Goal: Task Accomplishment & Management: Manage account settings

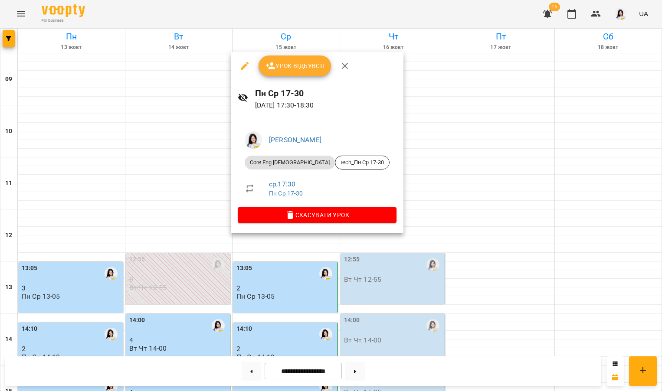
scroll to position [289, 0]
click at [287, 56] on button "Урок відбувся" at bounding box center [294, 66] width 73 height 21
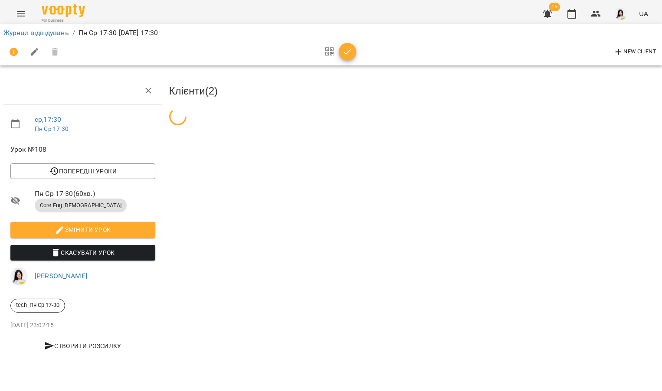
click at [19, 16] on icon "Menu" at bounding box center [21, 14] width 10 height 10
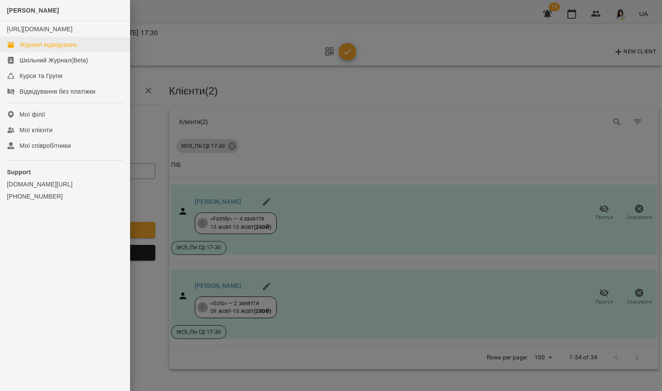
click at [29, 52] on link "Журнал відвідувань" at bounding box center [65, 45] width 130 height 16
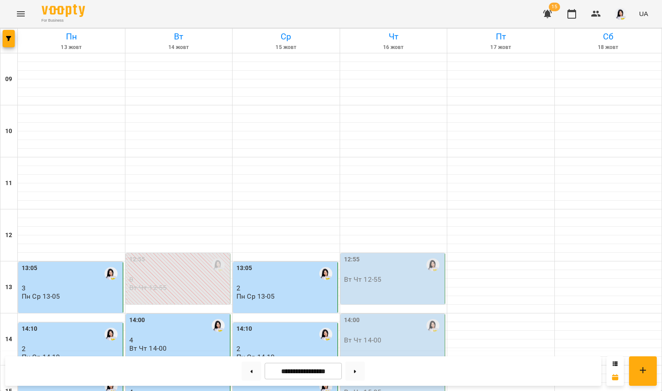
scroll to position [325, 0]
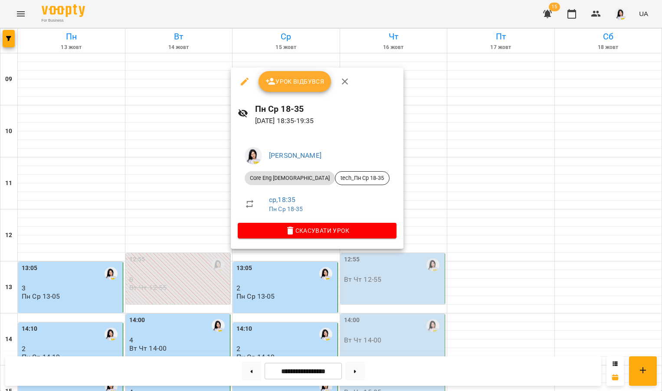
click at [277, 85] on span "Урок відбувся" at bounding box center [294, 81] width 59 height 10
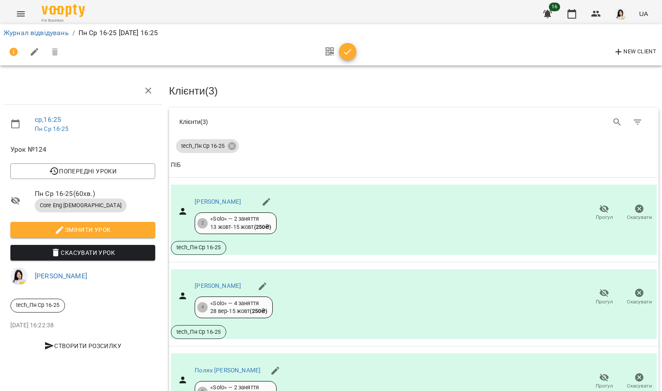
scroll to position [75, 0]
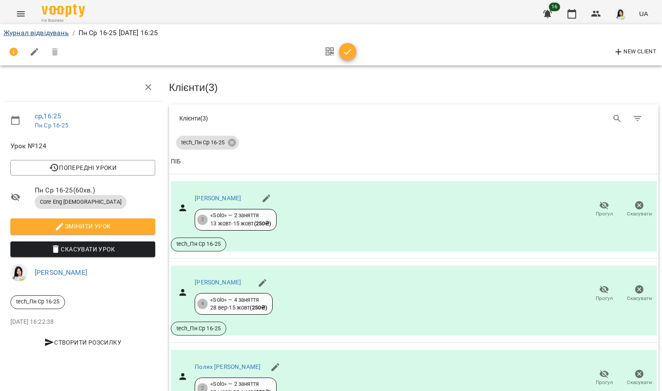
click at [44, 31] on link "Журнал відвідувань" at bounding box center [35, 33] width 65 height 8
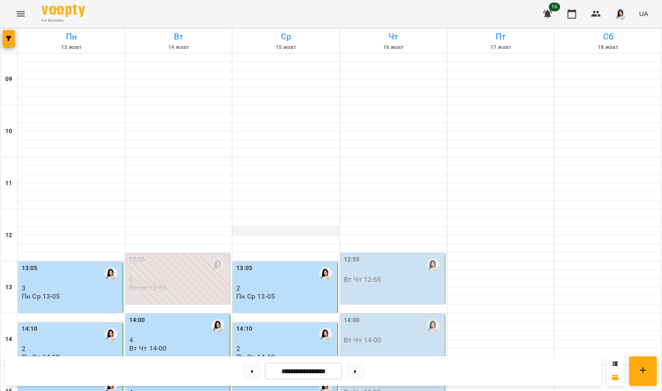
scroll to position [305, 0]
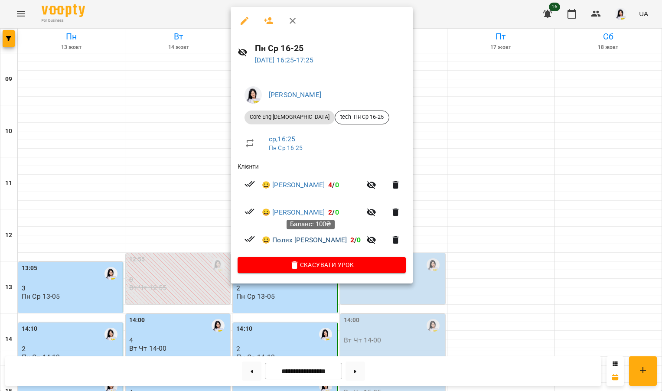
click at [303, 241] on link "😀 [PERSON_NAME]" at bounding box center [304, 240] width 85 height 10
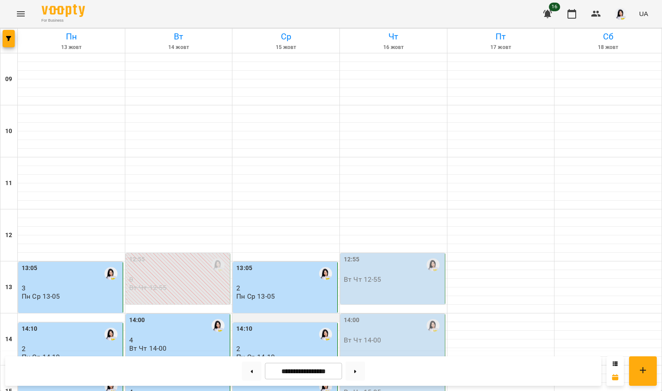
scroll to position [191, 0]
click at [391, 255] on div "12:55 Вт Чт 12-55" at bounding box center [393, 269] width 99 height 29
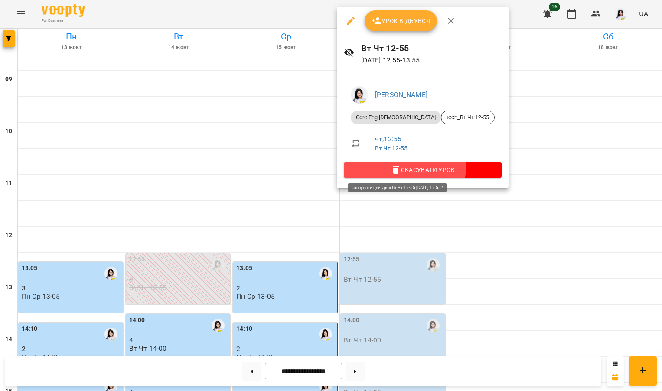
click at [392, 165] on span "Скасувати Урок" at bounding box center [423, 170] width 144 height 10
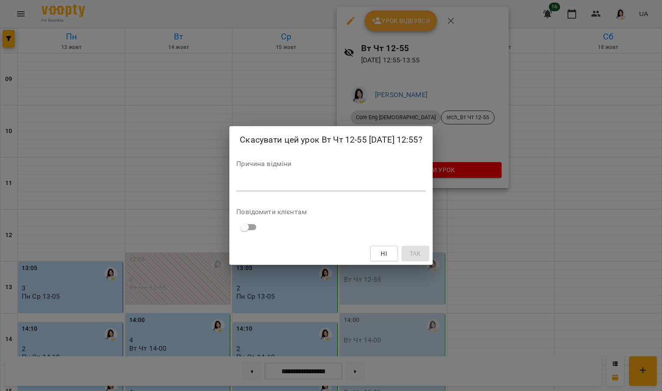
click at [300, 183] on textarea at bounding box center [330, 184] width 189 height 8
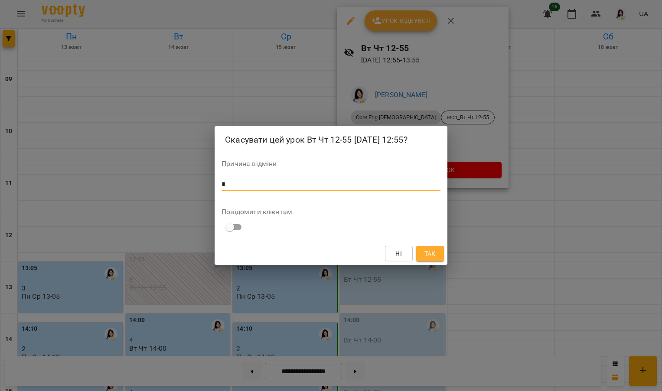
type textarea "*"
click at [433, 252] on span "Так" at bounding box center [430, 254] width 11 height 10
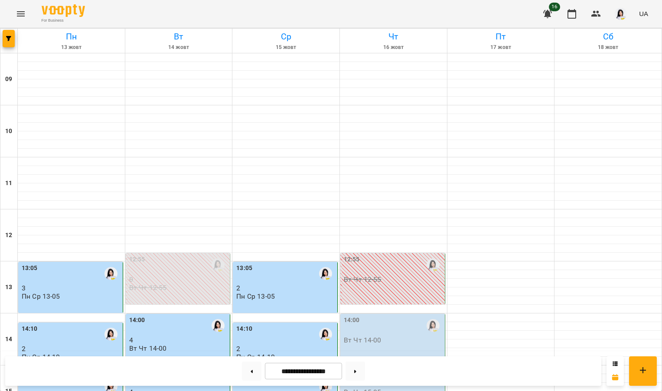
scroll to position [288, 0]
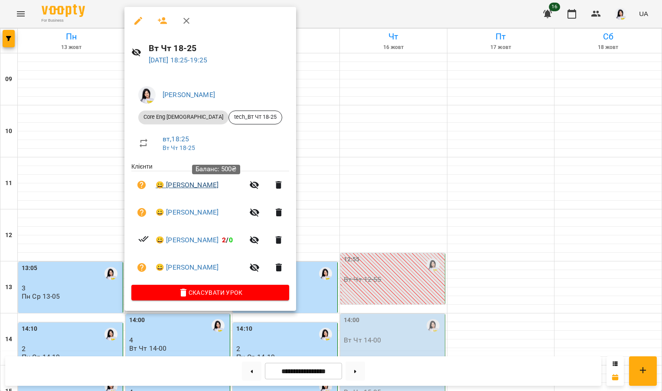
click at [195, 184] on link "😀 [PERSON_NAME]" at bounding box center [187, 185] width 63 height 10
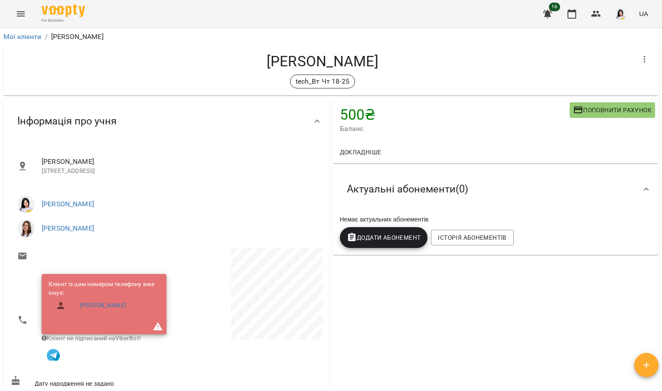
click at [381, 237] on span "Додати Абонемент" at bounding box center [384, 237] width 74 height 10
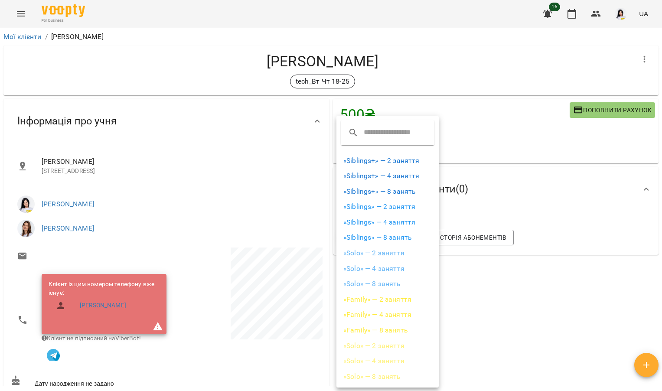
click at [369, 251] on li "«Solo» — 2 заняття" at bounding box center [388, 253] width 102 height 16
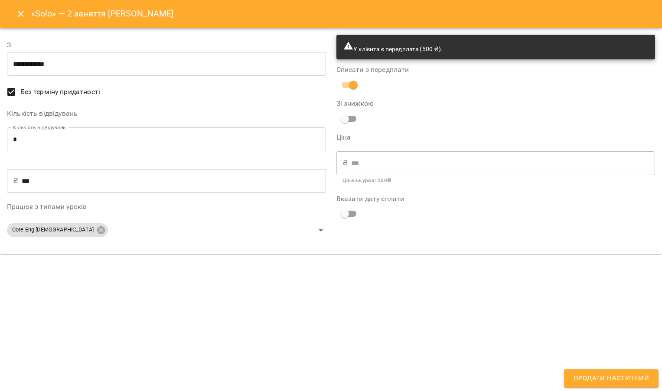
type input "**********"
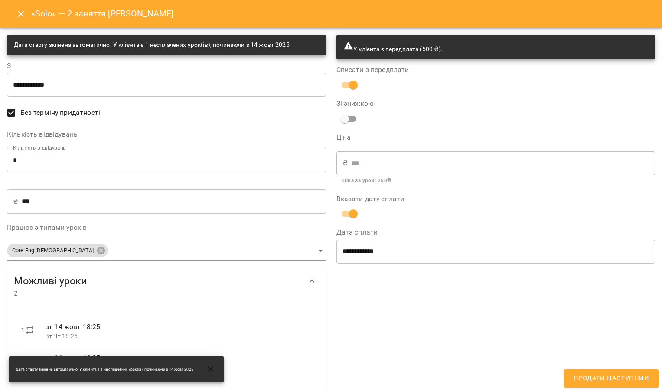
click at [601, 383] on span "Продати наступний" at bounding box center [611, 378] width 75 height 11
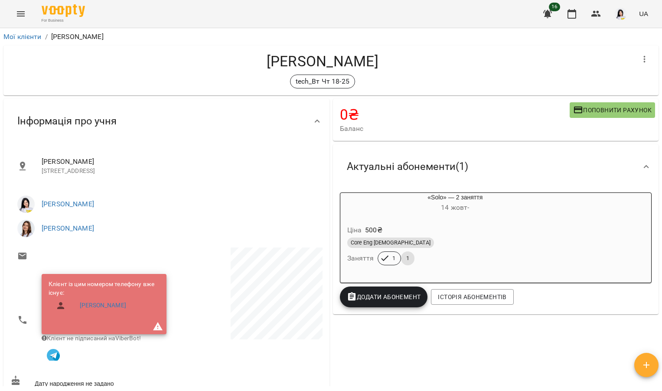
click at [22, 15] on icon "Menu" at bounding box center [21, 14] width 10 height 10
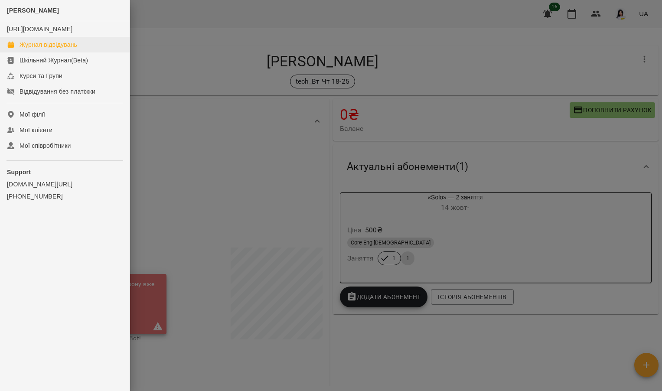
click at [39, 49] on div "Журнал відвідувань" at bounding box center [49, 44] width 58 height 9
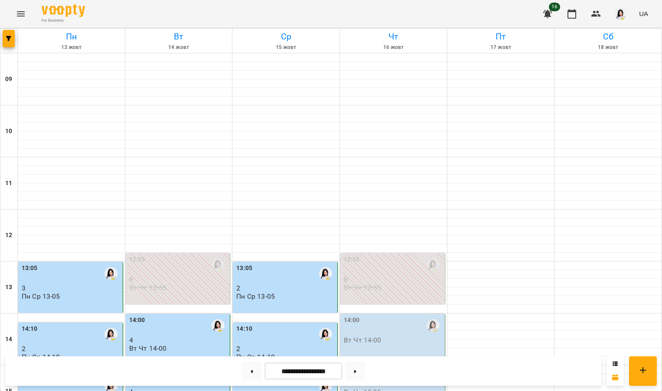
scroll to position [150, 0]
click at [166, 316] on div "14:00" at bounding box center [178, 326] width 99 height 20
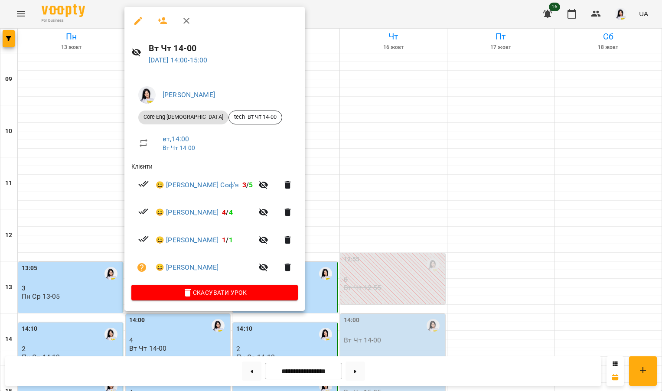
click at [47, 161] on div at bounding box center [331, 195] width 662 height 391
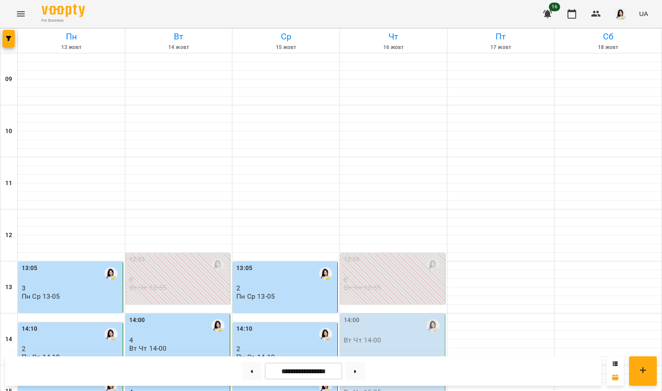
click at [165, 368] on div "15:05" at bounding box center [178, 378] width 99 height 20
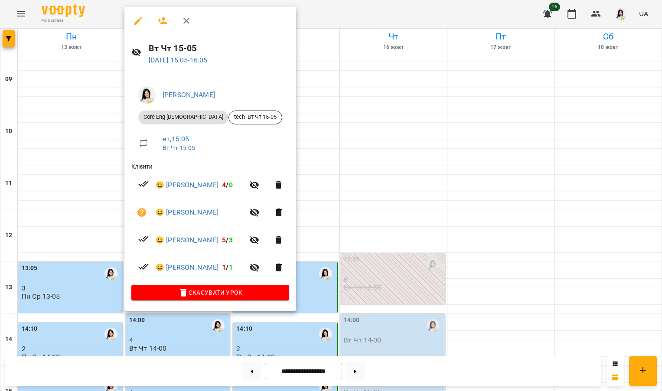
click at [84, 201] on div at bounding box center [331, 195] width 662 height 391
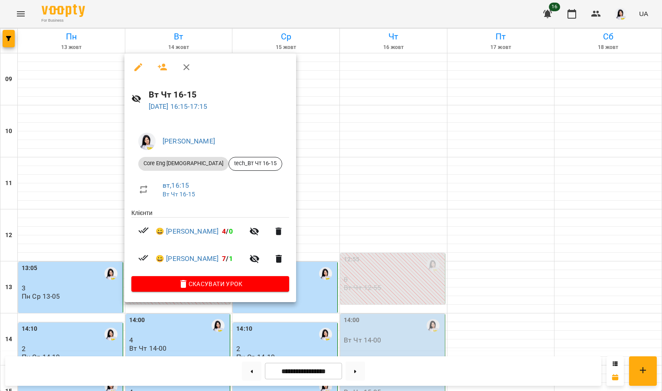
click at [118, 275] on div at bounding box center [331, 195] width 662 height 391
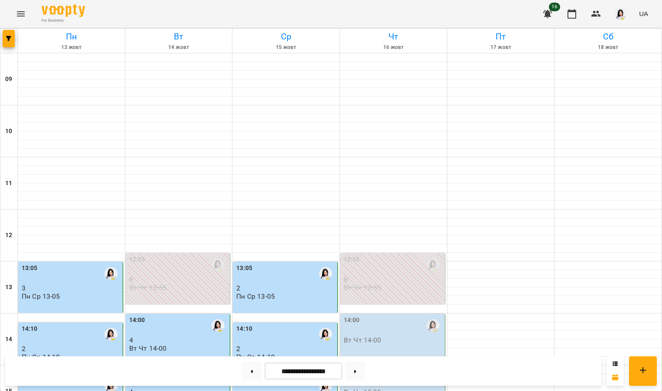
scroll to position [253, 0]
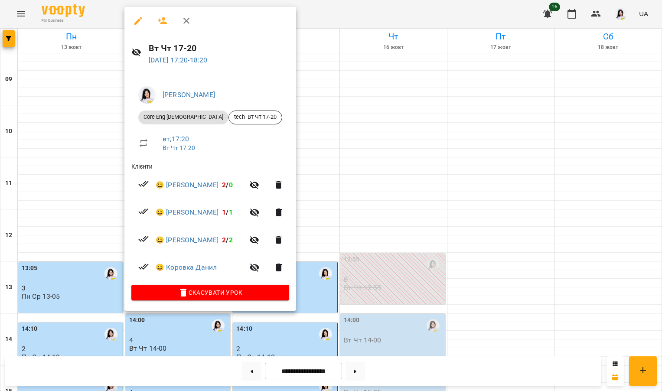
click at [133, 316] on div at bounding box center [331, 195] width 662 height 391
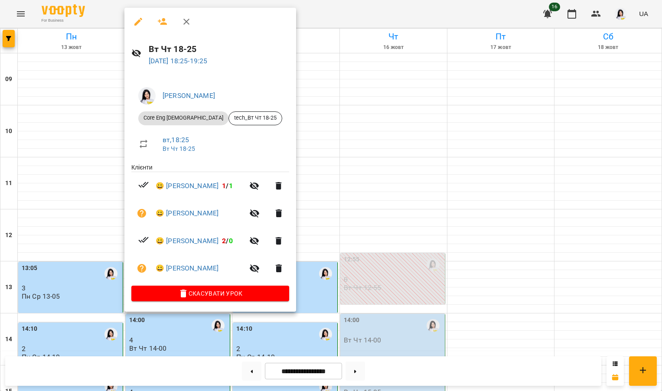
click at [75, 306] on div at bounding box center [331, 195] width 662 height 391
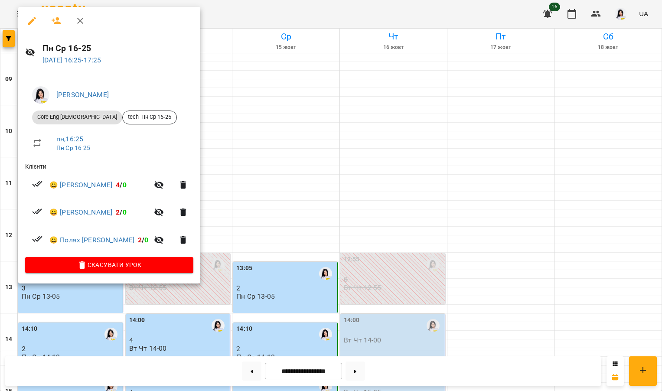
click at [71, 304] on div at bounding box center [331, 195] width 662 height 391
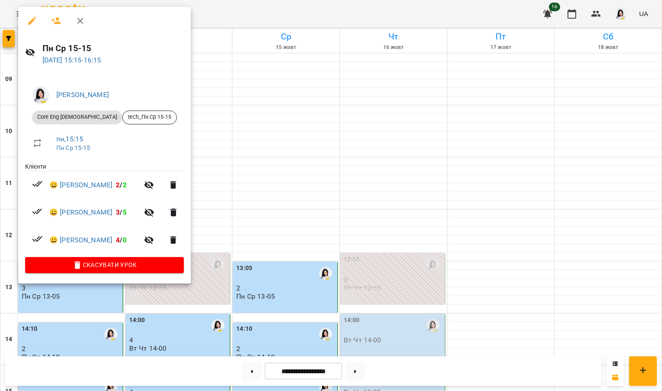
click at [355, 198] on div at bounding box center [331, 195] width 662 height 391
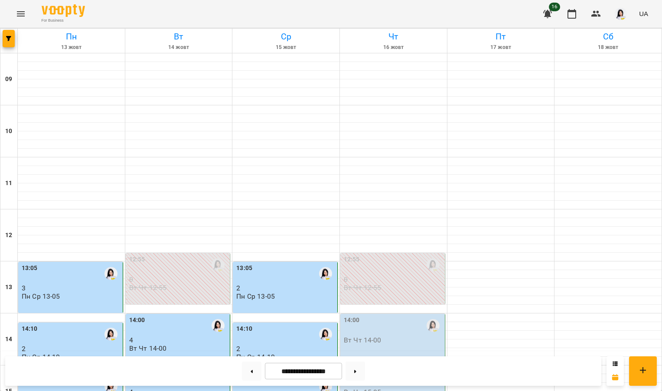
click at [59, 353] on p "Пн Ср 14-10" at bounding box center [41, 356] width 39 height 7
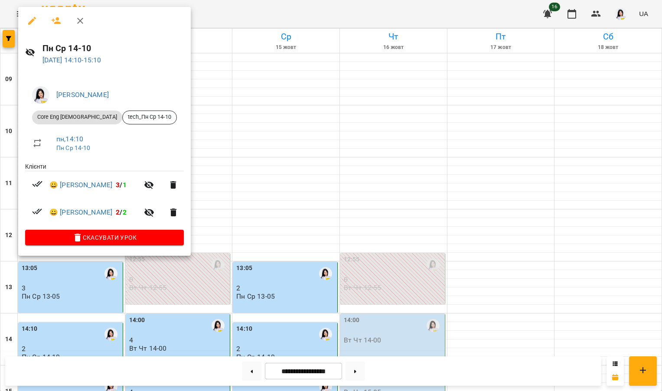
click at [200, 122] on div at bounding box center [331, 195] width 662 height 391
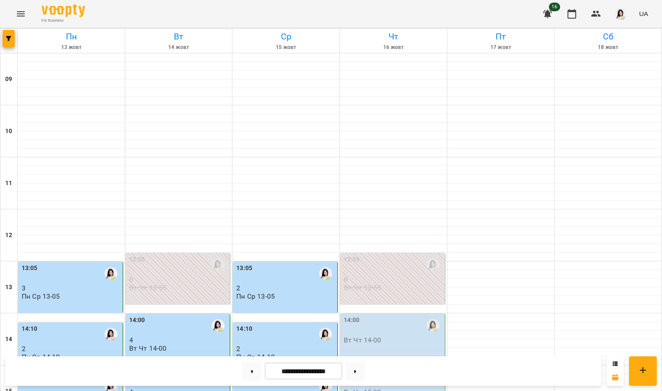
scroll to position [185, 0]
click at [92, 264] on div "13:05" at bounding box center [71, 274] width 99 height 20
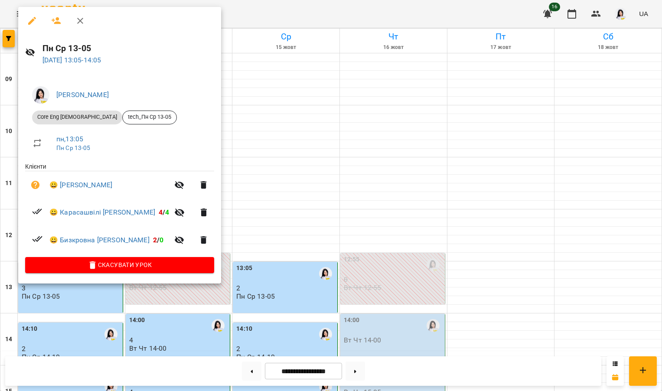
click at [309, 154] on div at bounding box center [331, 195] width 662 height 391
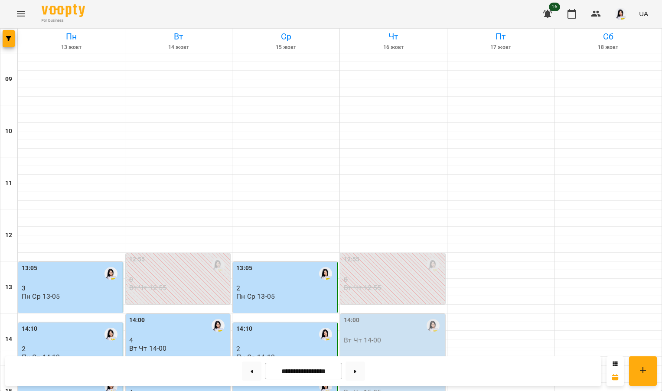
scroll to position [325, 0]
click at [550, 10] on icon "button" at bounding box center [548, 14] width 10 height 10
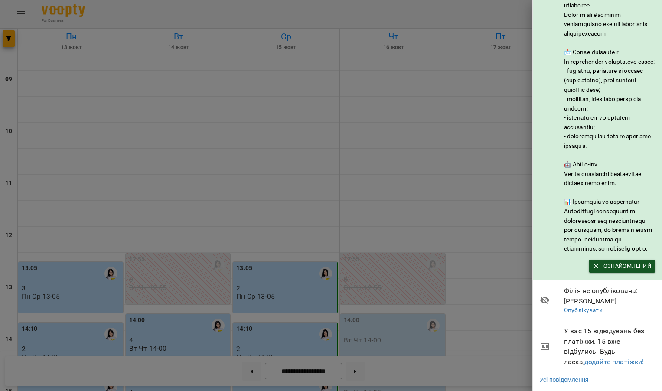
scroll to position [1, 0]
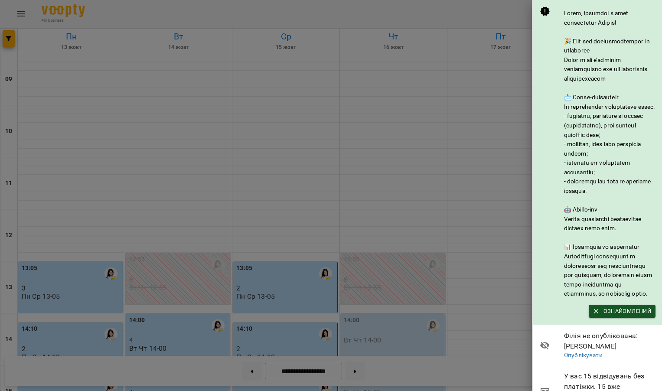
click at [86, 43] on div at bounding box center [331, 195] width 662 height 391
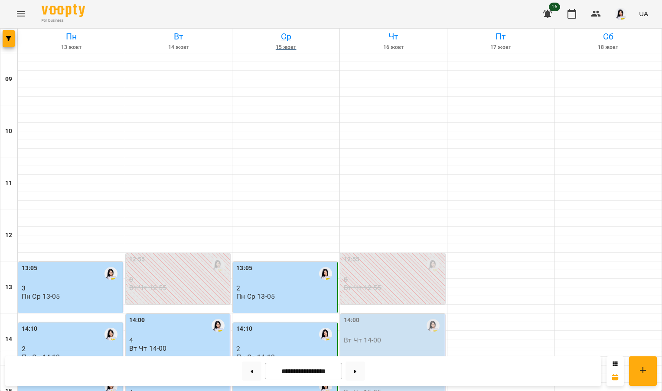
scroll to position [0, 0]
click at [550, 9] on icon "button" at bounding box center [548, 14] width 10 height 10
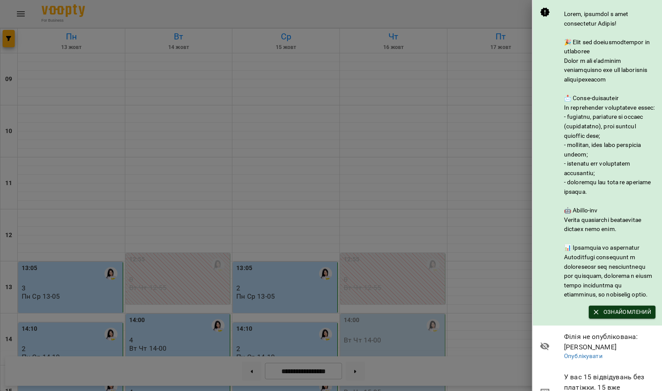
click at [618, 317] on span "Ознайомлений" at bounding box center [622, 313] width 58 height 10
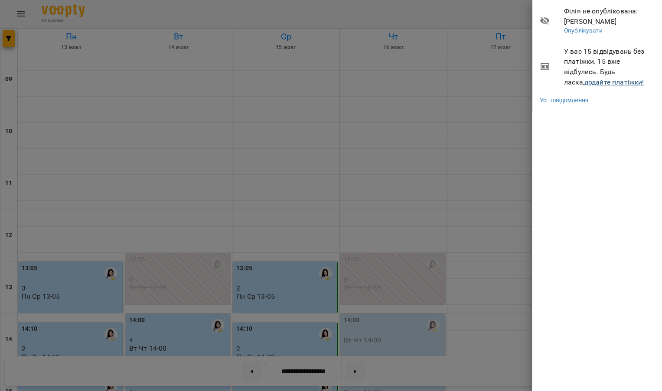
click at [585, 83] on link "додайте платіжки!" at bounding box center [615, 82] width 60 height 8
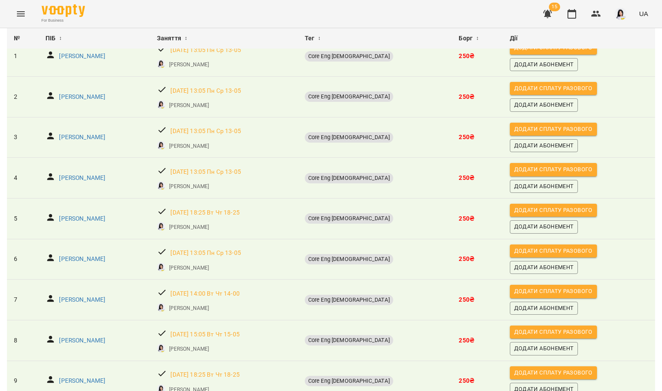
scroll to position [78, 0]
